Goal: Task Accomplishment & Management: Complete application form

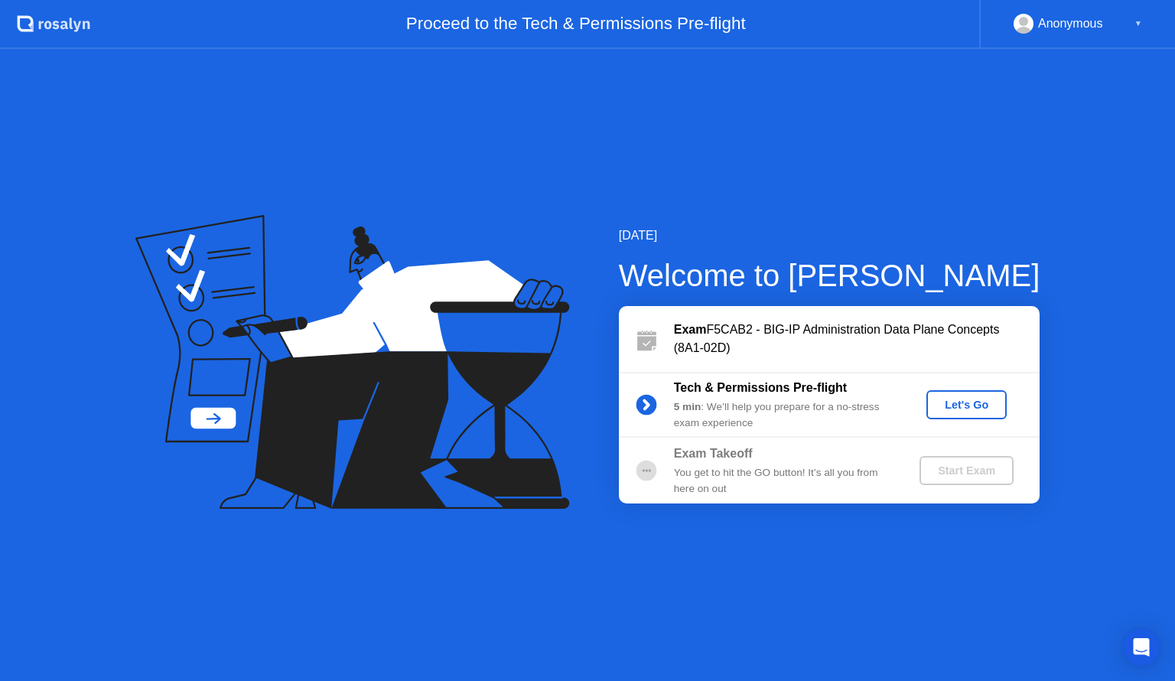
click at [964, 411] on div "Let's Go" at bounding box center [966, 405] width 68 height 12
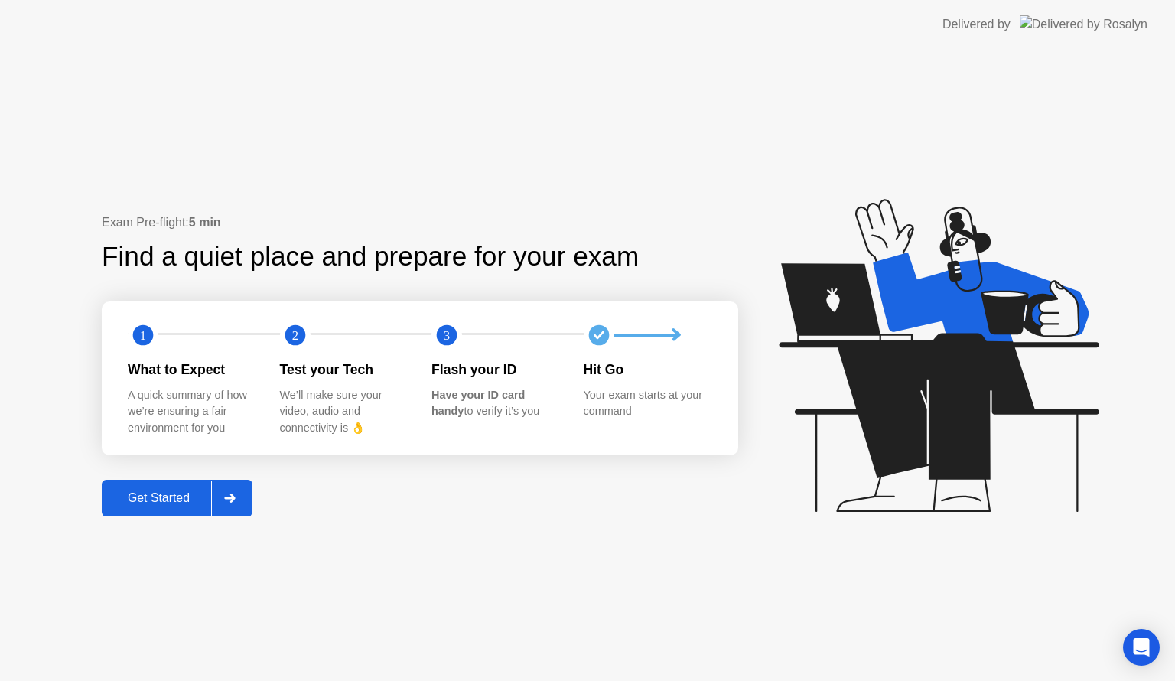
click at [168, 500] on div "Get Started" at bounding box center [158, 498] width 105 height 14
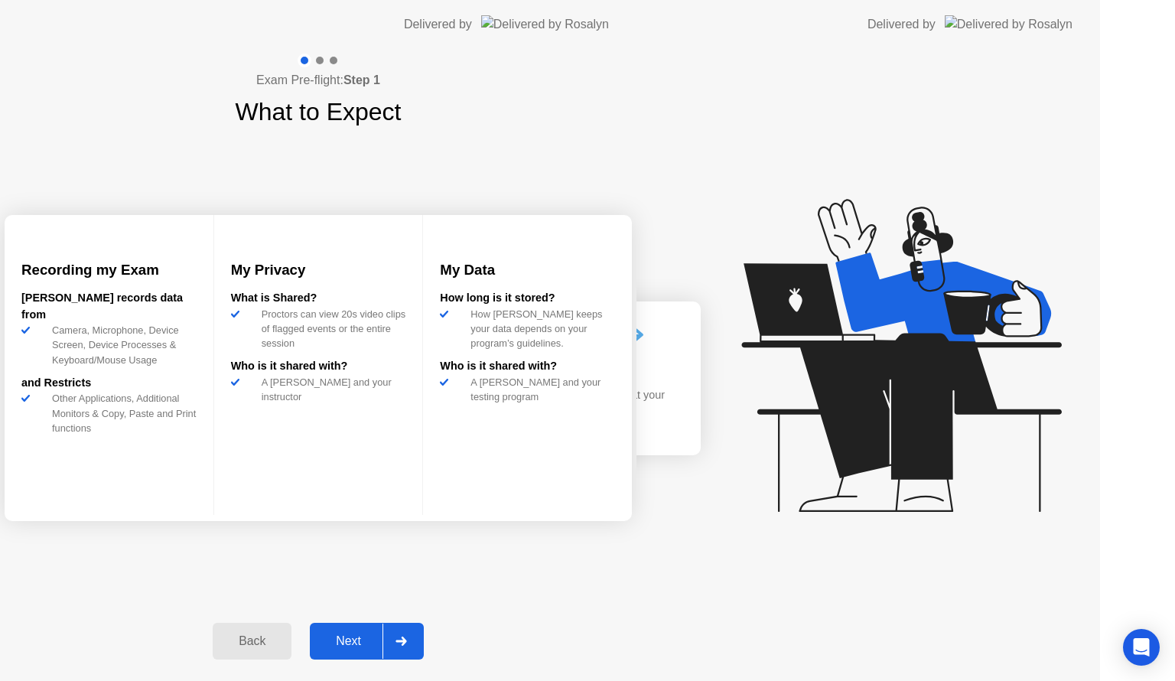
click at [168, 500] on div "Exam Pre-flight: Step 1 What to Expect Recording my Exam [PERSON_NAME] records …" at bounding box center [318, 365] width 636 height 632
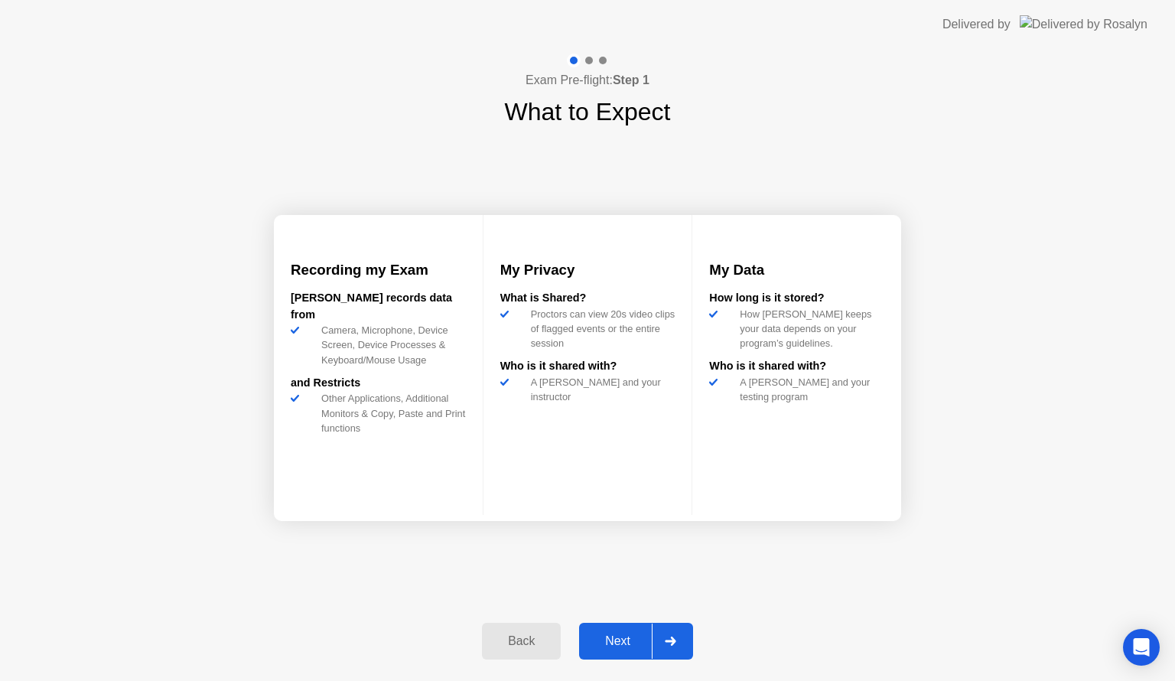
click at [619, 643] on div "Next" at bounding box center [618, 641] width 68 height 14
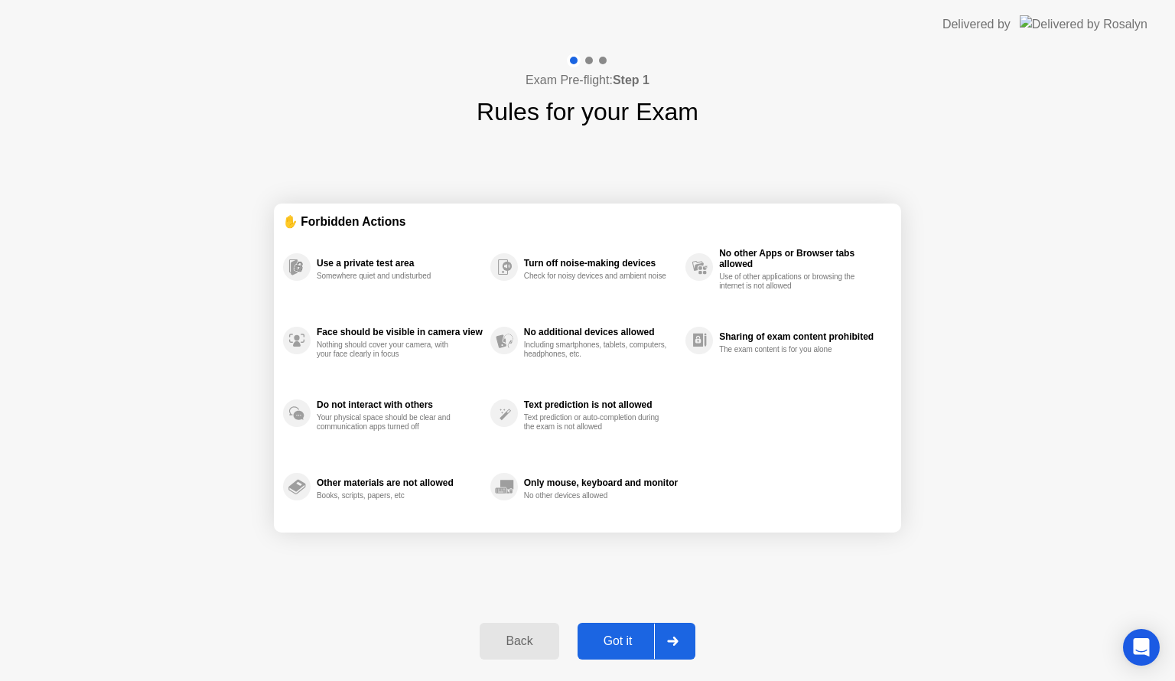
click at [619, 643] on div "Got it" at bounding box center [618, 641] width 72 height 14
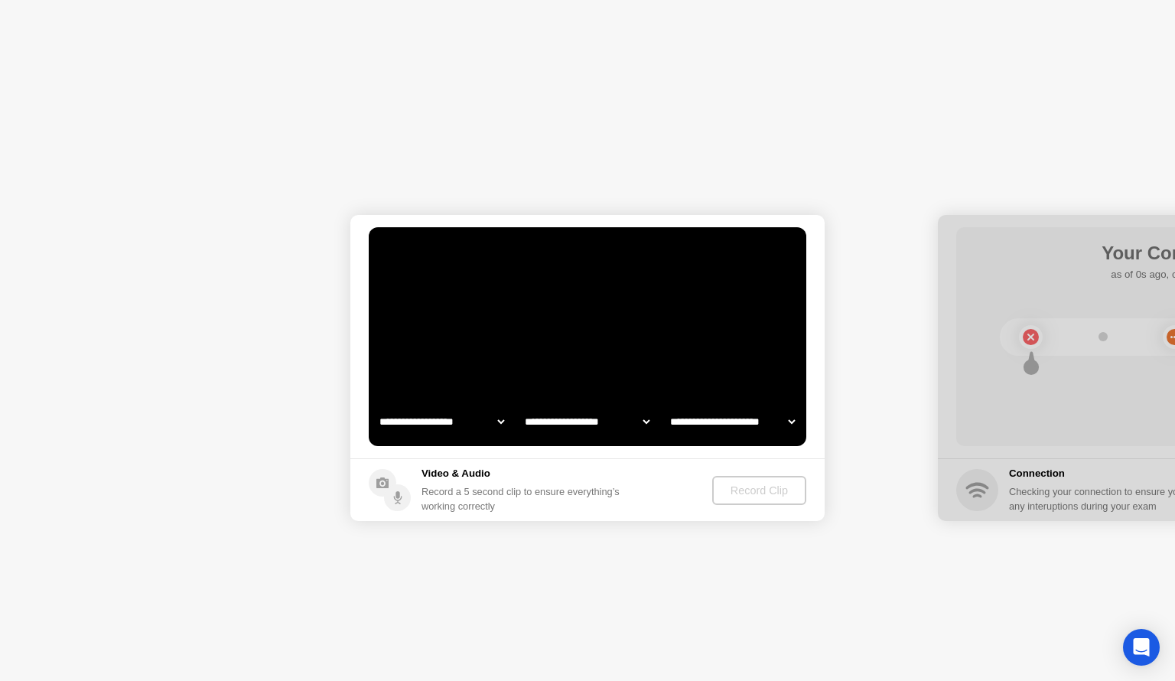
select select "**********"
select select "*******"
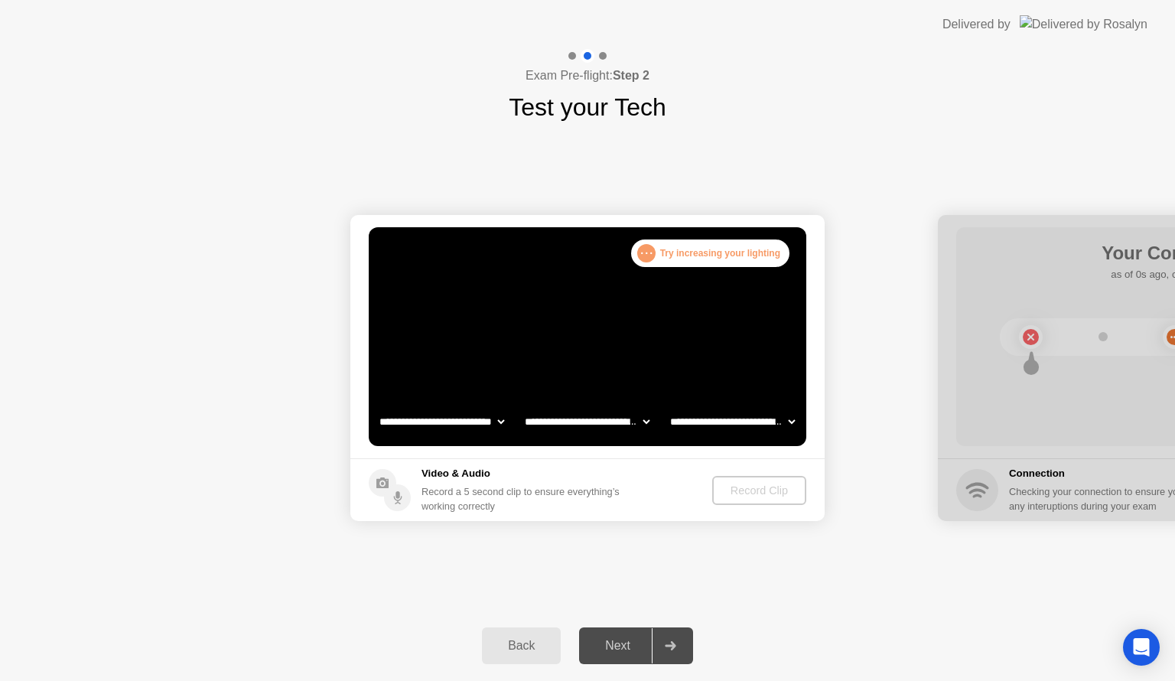
click at [760, 492] on div "Record Clip" at bounding box center [759, 490] width 82 height 12
click at [753, 493] on div "Record Clip" at bounding box center [760, 490] width 82 height 12
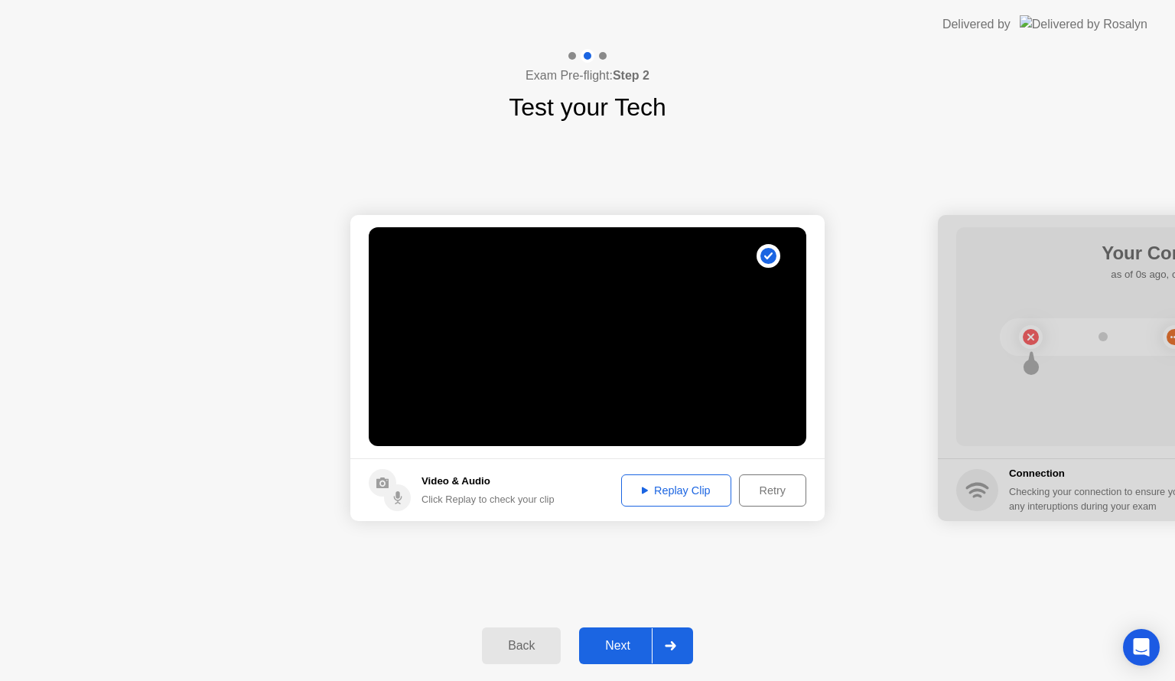
click at [684, 487] on div "Replay Clip" at bounding box center [675, 490] width 99 height 12
click at [629, 641] on div "Next" at bounding box center [618, 646] width 68 height 14
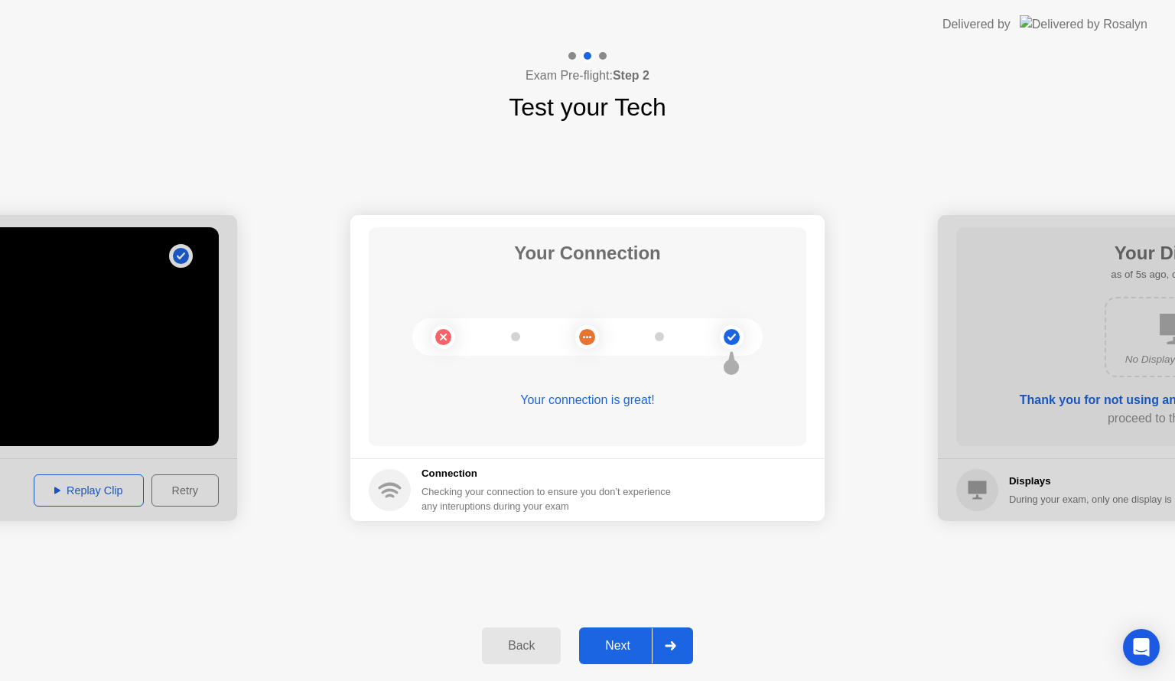
click at [629, 641] on div "Next" at bounding box center [618, 646] width 68 height 14
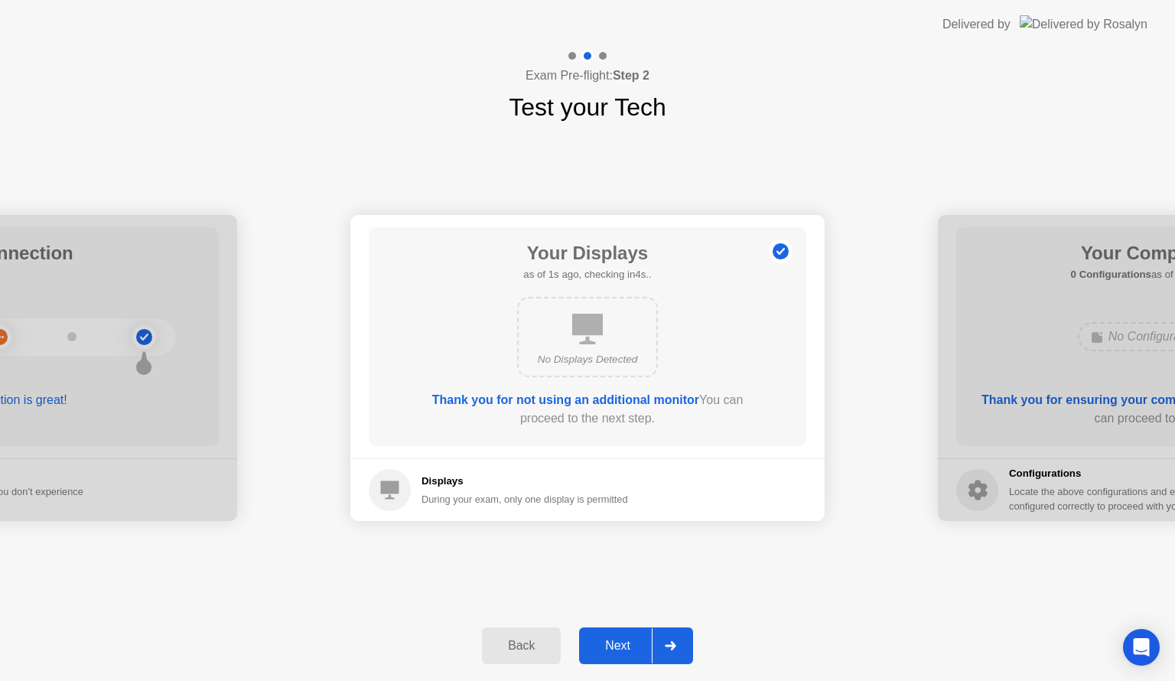
click at [629, 641] on div "Next" at bounding box center [618, 646] width 68 height 14
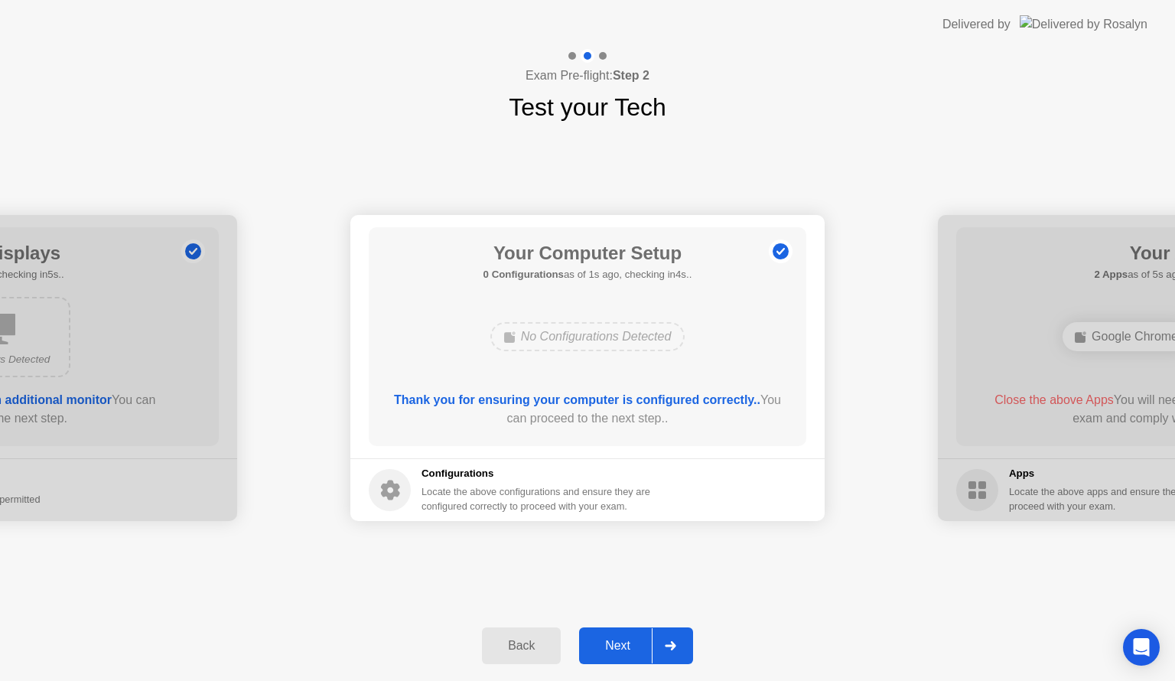
click at [629, 641] on div "Next" at bounding box center [618, 646] width 68 height 14
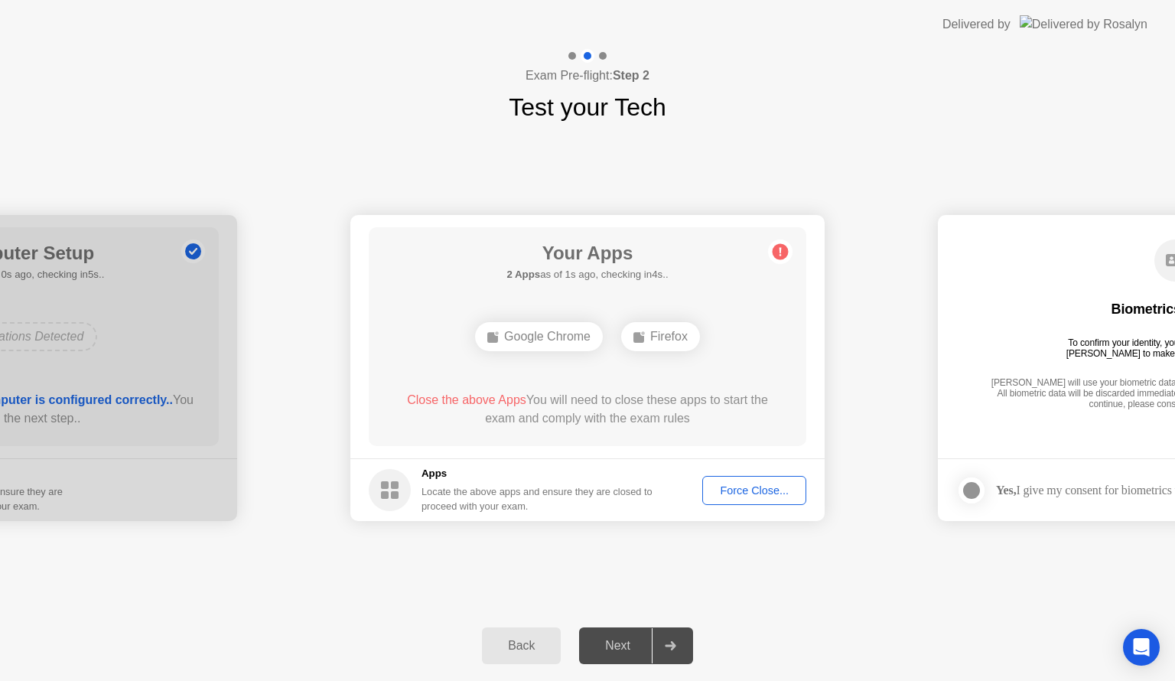
click at [748, 489] on div "Force Close..." at bounding box center [754, 490] width 93 height 12
click at [753, 486] on div "Force Close..." at bounding box center [754, 490] width 93 height 12
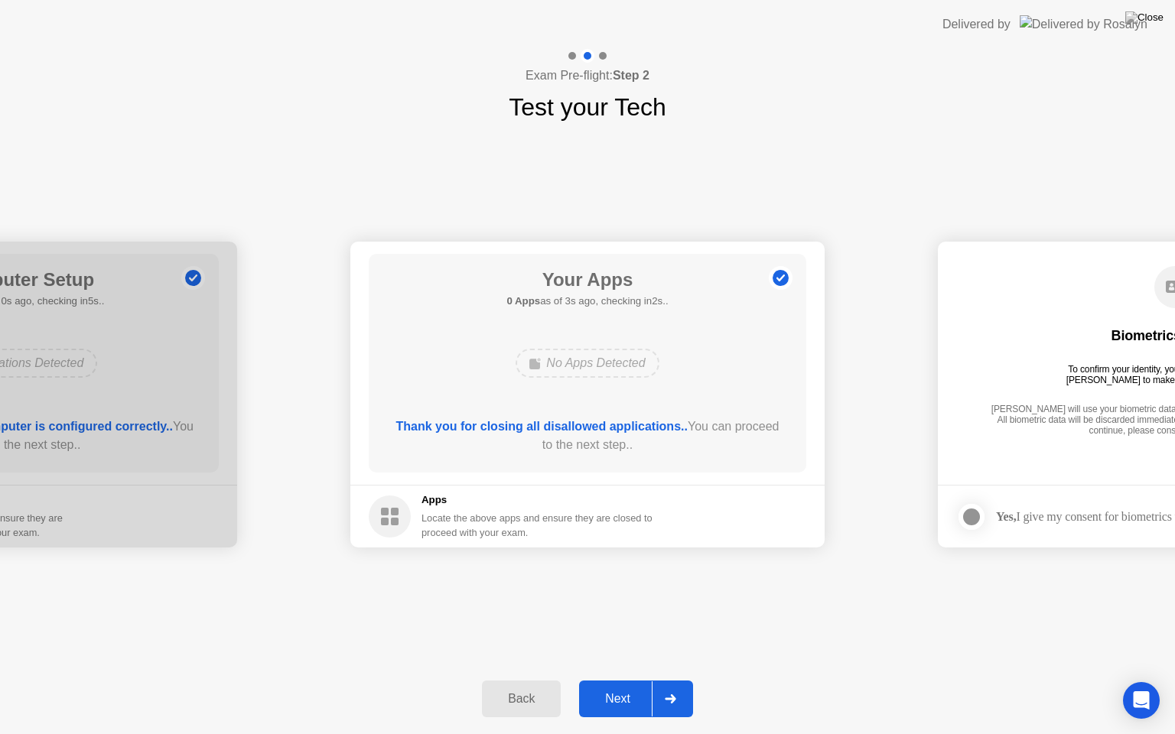
click at [608, 680] on div "Next" at bounding box center [618, 699] width 68 height 14
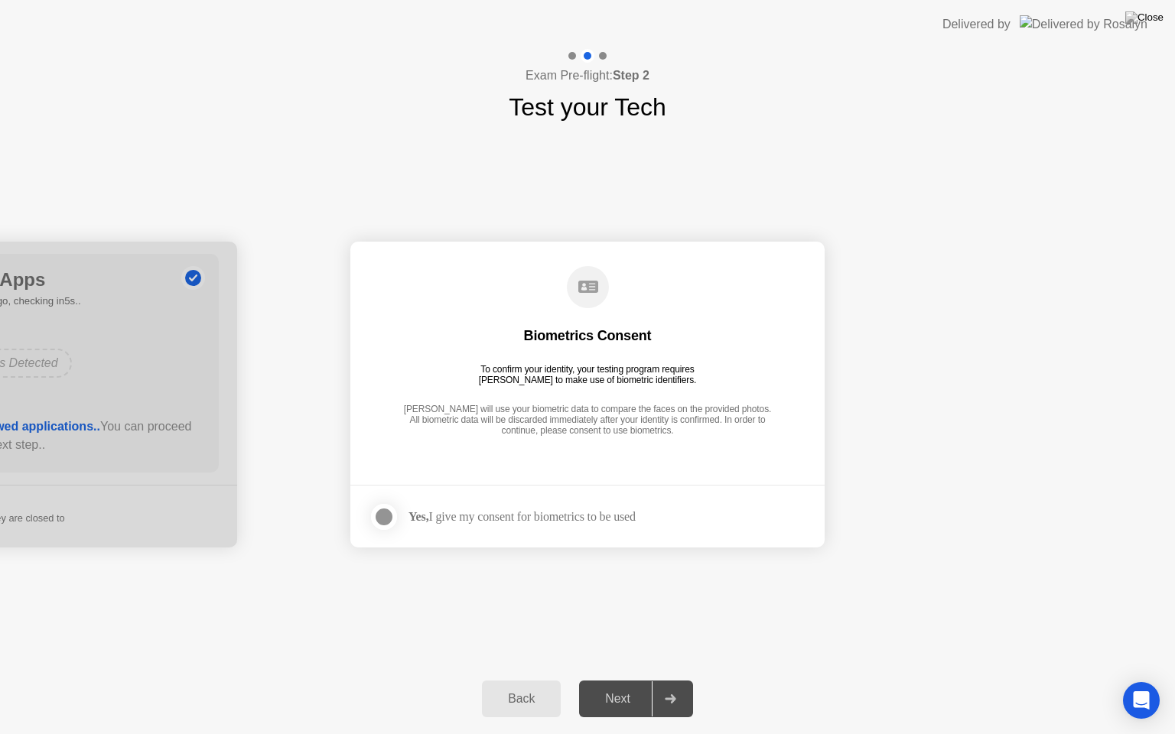
click at [386, 512] on div at bounding box center [384, 517] width 18 height 18
click at [619, 680] on div "Next" at bounding box center [618, 699] width 68 height 14
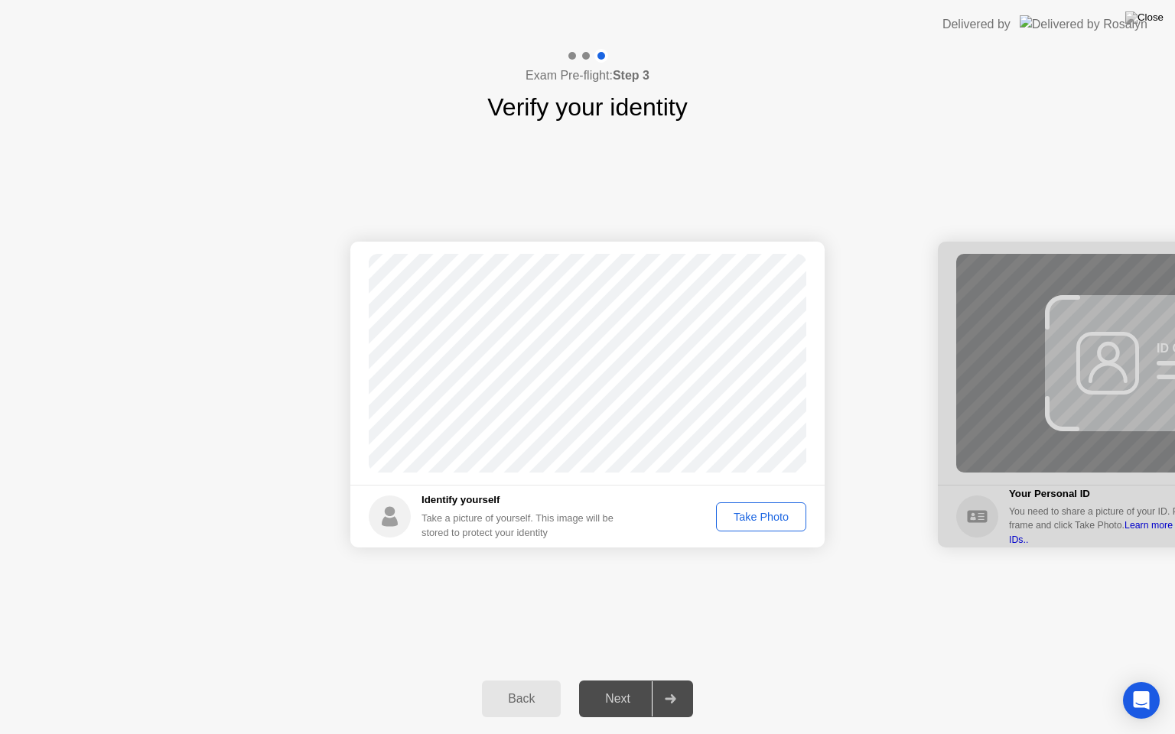
click at [777, 514] on div "Take Photo" at bounding box center [761, 517] width 80 height 12
click at [610, 680] on div "Next" at bounding box center [618, 699] width 68 height 14
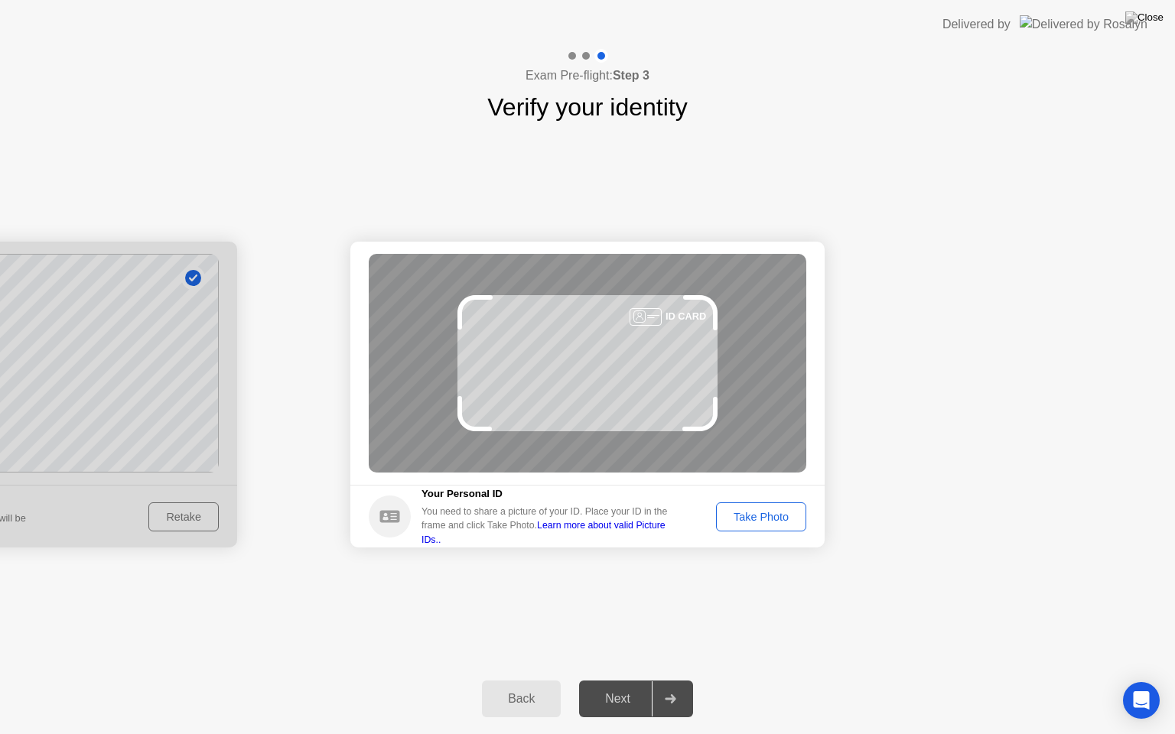
click at [779, 525] on button "Take Photo" at bounding box center [761, 517] width 90 height 29
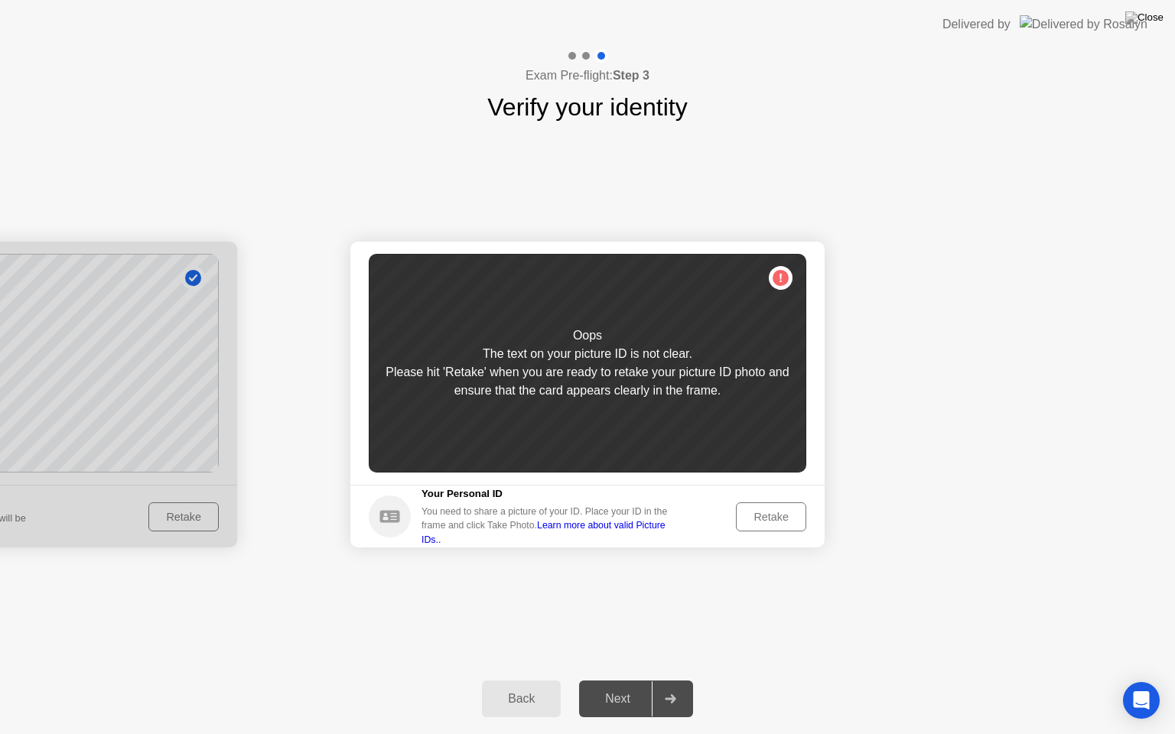
click at [779, 525] on button "Retake" at bounding box center [771, 517] width 70 height 29
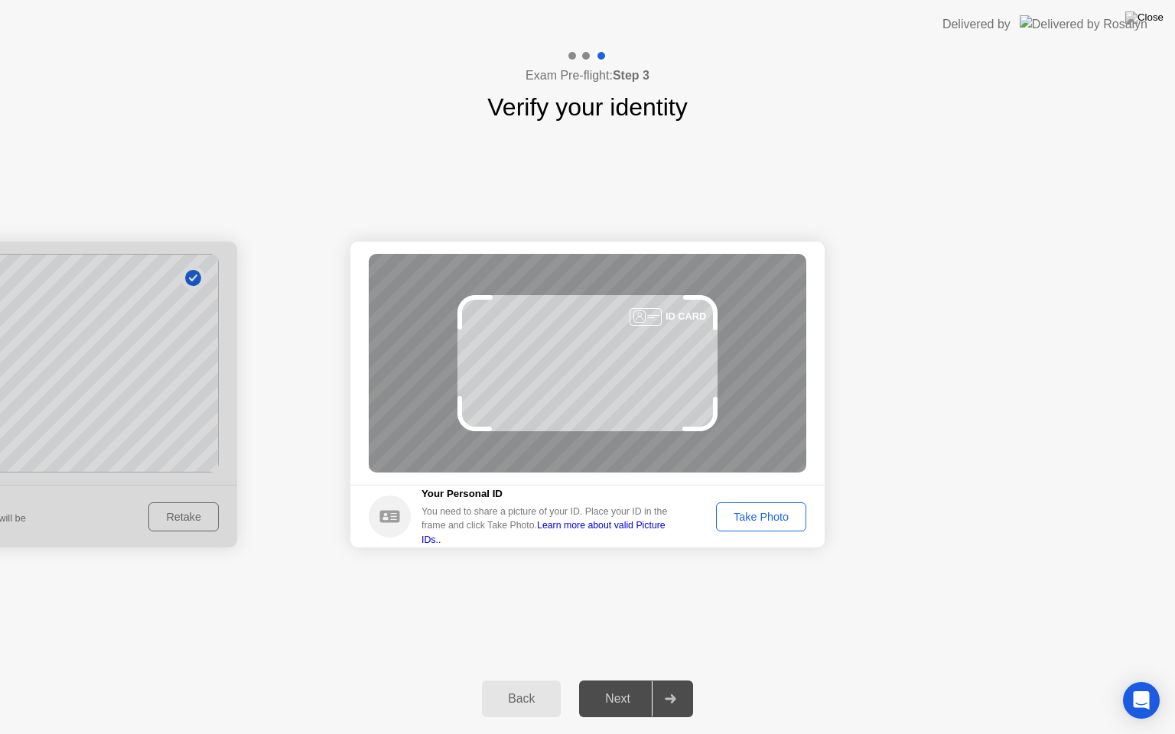
click at [779, 525] on button "Take Photo" at bounding box center [761, 517] width 90 height 29
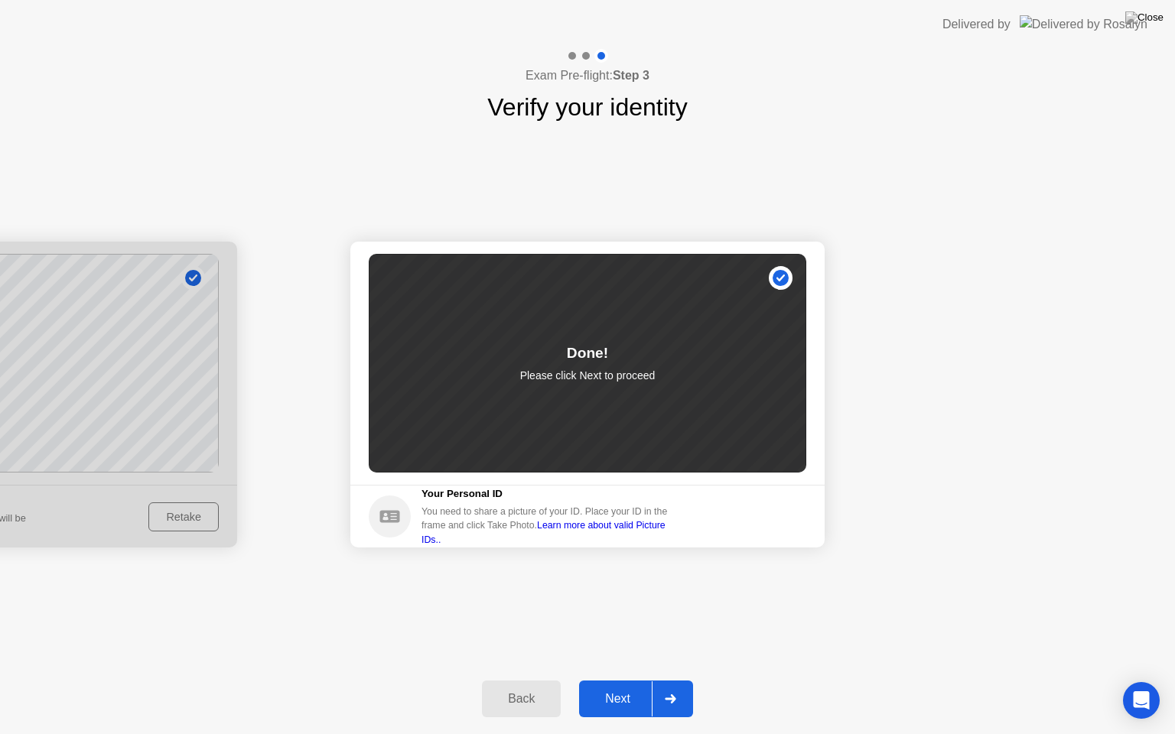
click at [630, 680] on div "Next" at bounding box center [618, 699] width 68 height 14
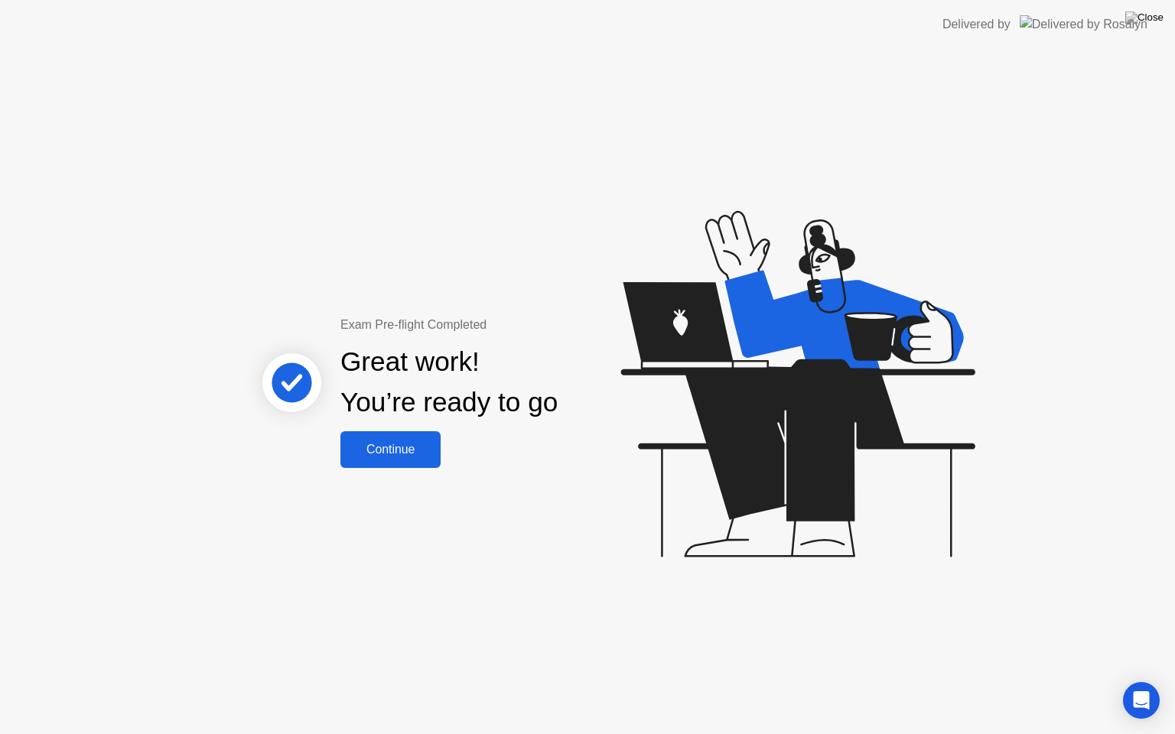
click at [400, 449] on div "Continue" at bounding box center [390, 450] width 91 height 14
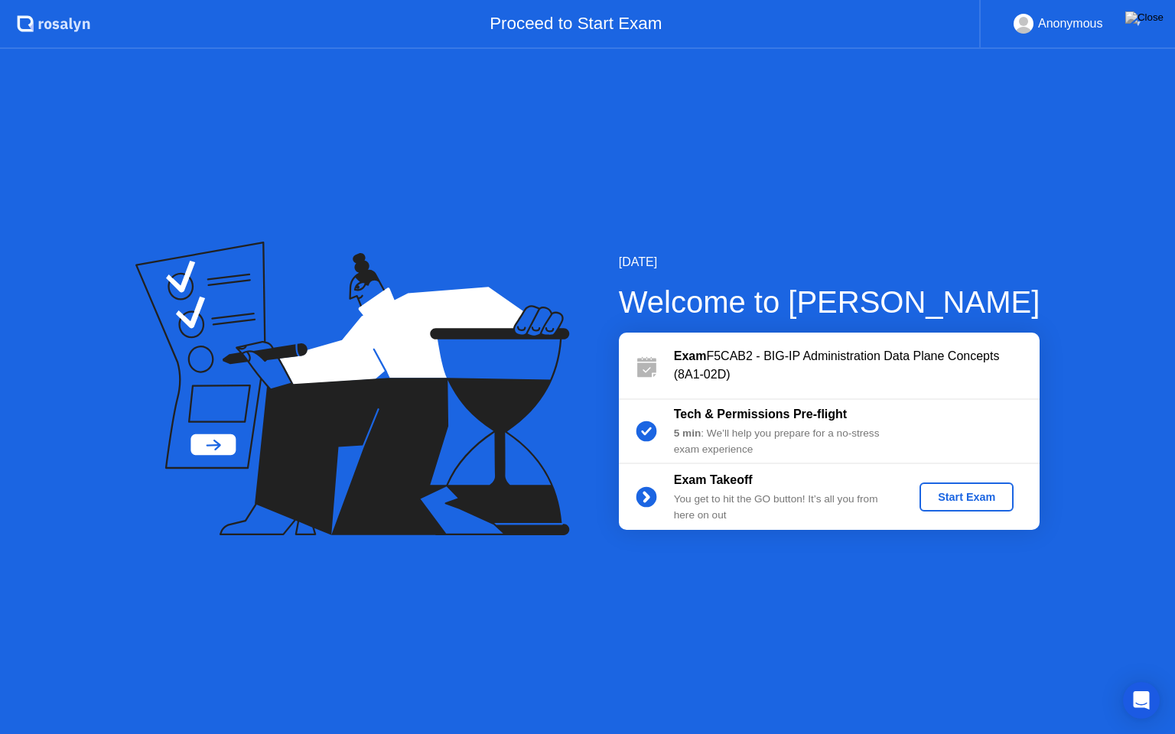
click at [970, 500] on div "Start Exam" at bounding box center [967, 497] width 82 height 12
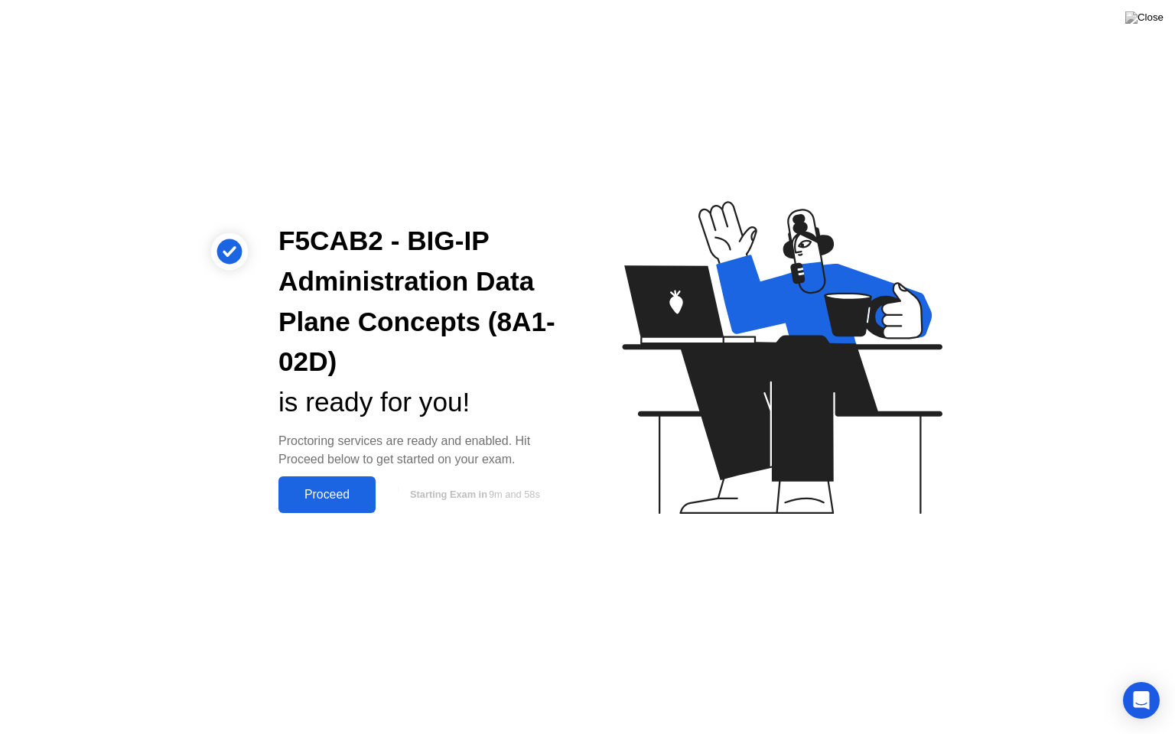
click at [363, 488] on div "Proceed" at bounding box center [327, 495] width 88 height 14
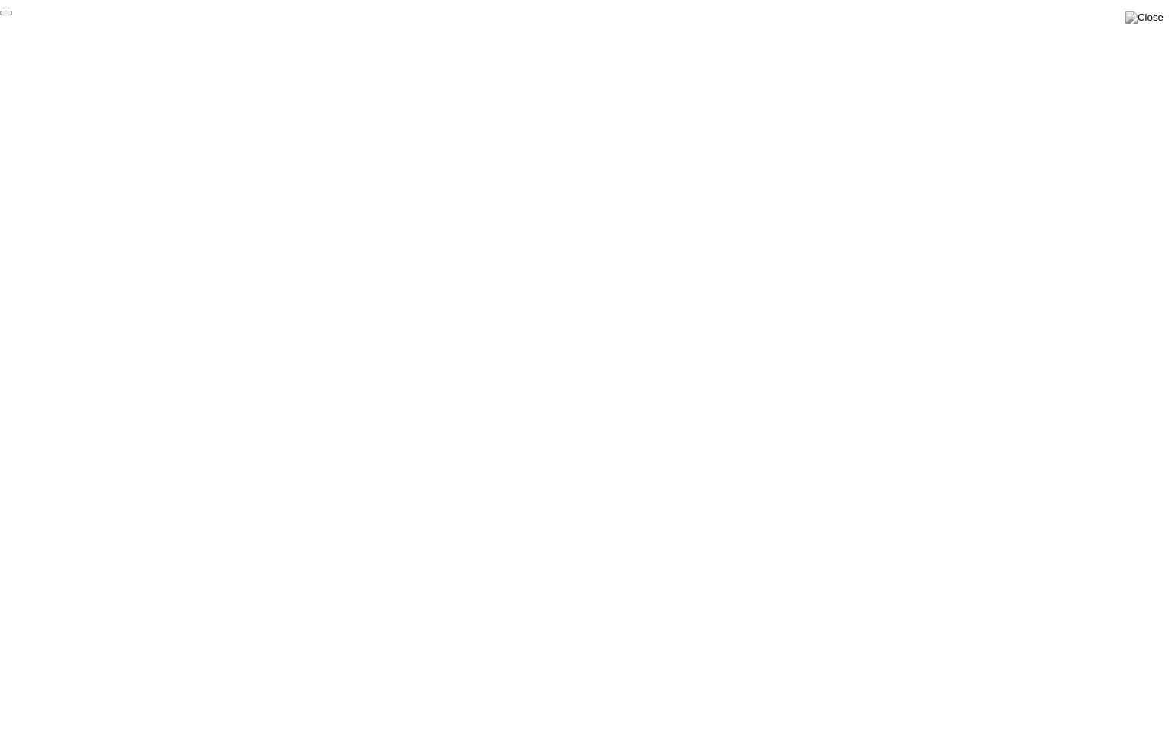
click div "End Proctoring Session"
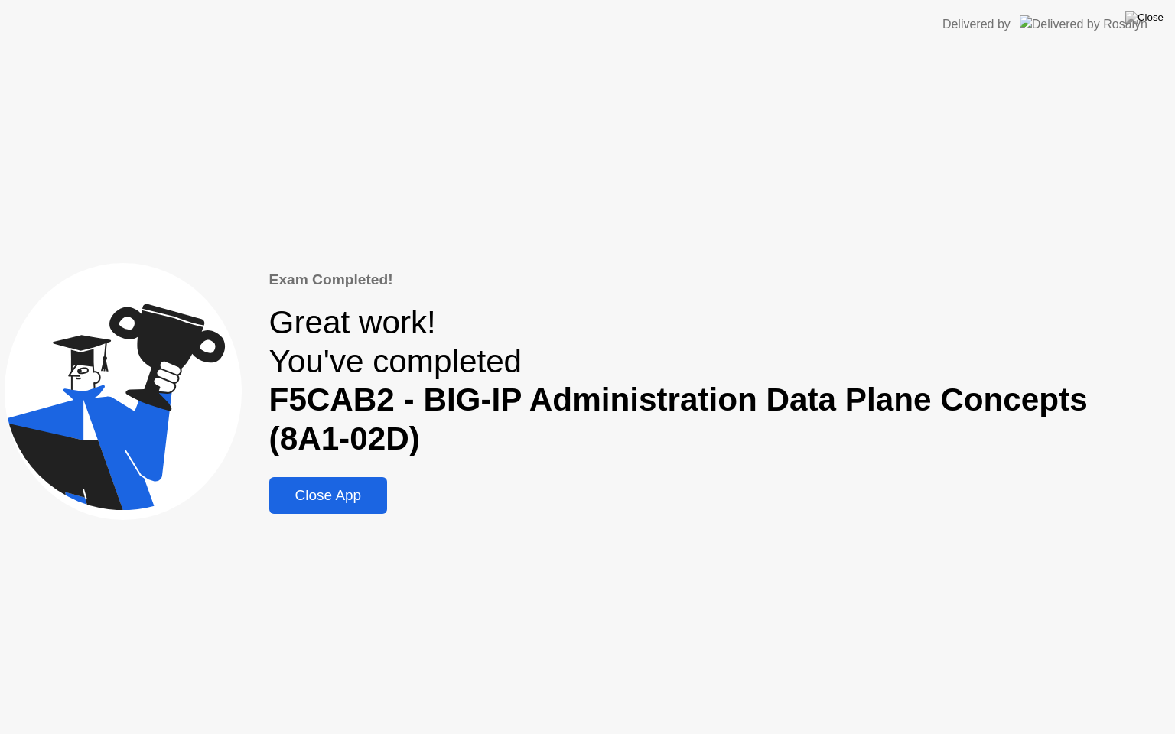
click at [337, 499] on div "Close App" at bounding box center [328, 495] width 109 height 17
